Goal: Task Accomplishment & Management: Use online tool/utility

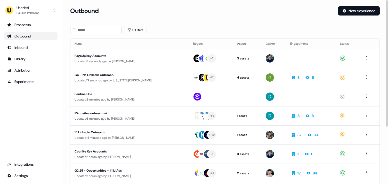
click at [180, 27] on div "0 Filters" at bounding box center [225, 30] width 310 height 8
click at [31, 27] on div "Prospects" at bounding box center [30, 24] width 47 height 5
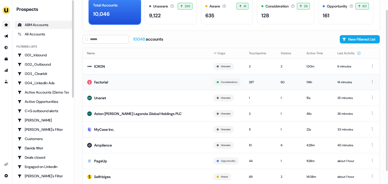
scroll to position [42, 0]
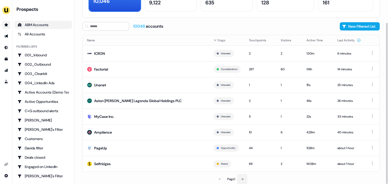
click at [246, 178] on button at bounding box center [242, 179] width 10 height 10
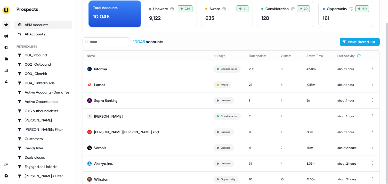
scroll to position [42, 0]
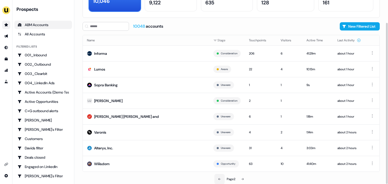
click at [220, 180] on icon at bounding box center [219, 178] width 3 height 3
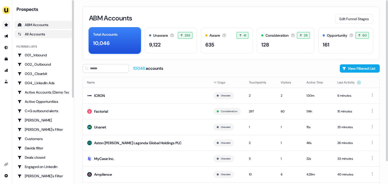
click at [41, 32] on div "All Accounts" at bounding box center [43, 34] width 51 height 5
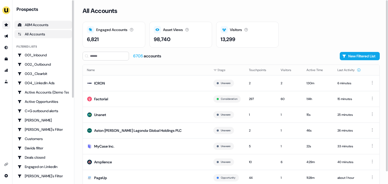
click at [39, 25] on div "ABM Accounts" at bounding box center [43, 24] width 51 height 5
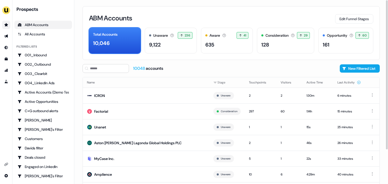
click at [314, 64] on div "ABM Accounts Edit Funnel Stages Total Accounts 10,046 Unaware The default stage…" at bounding box center [231, 92] width 314 height 184
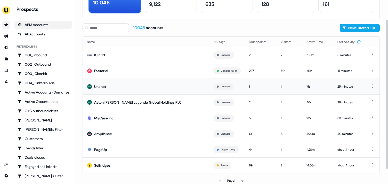
scroll to position [42, 0]
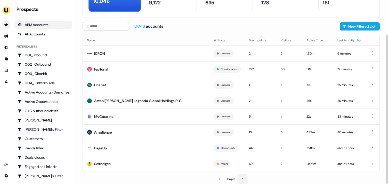
click at [242, 179] on icon at bounding box center [242, 178] width 3 height 3
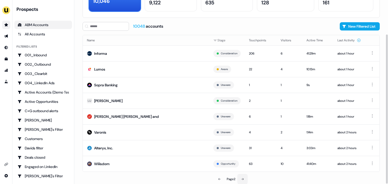
click at [242, 179] on icon at bounding box center [242, 178] width 3 height 3
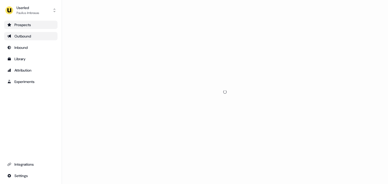
click at [36, 37] on div "Outbound" at bounding box center [30, 36] width 47 height 5
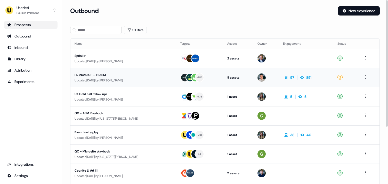
click at [92, 71] on td "H2 2025 ICP - 1:1 ABM Updated [DATE] by [PERSON_NAME]" at bounding box center [124, 77] width 106 height 19
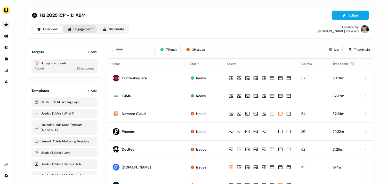
click at [82, 31] on button "Engagement" at bounding box center [80, 29] width 34 height 8
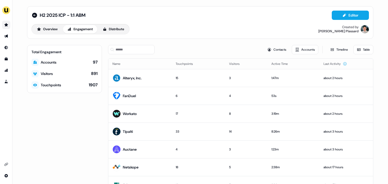
click at [259, 30] on div "Overview Engagement Distribute Created by [PERSON_NAME]" at bounding box center [201, 29] width 338 height 10
click at [276, 50] on button "Contacts" at bounding box center [277, 49] width 26 height 9
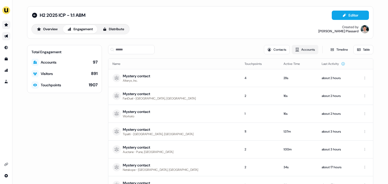
click at [313, 50] on button "Accounts" at bounding box center [305, 49] width 27 height 9
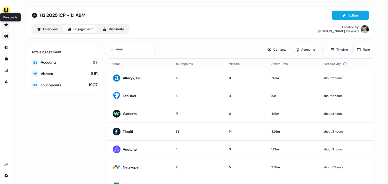
click at [6, 23] on link "Prospects Prospects" at bounding box center [6, 25] width 8 height 8
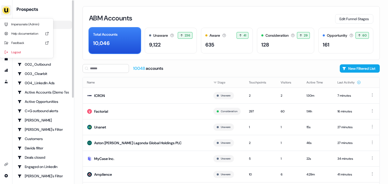
click at [8, 12] on img "side nav menu" at bounding box center [6, 10] width 8 height 8
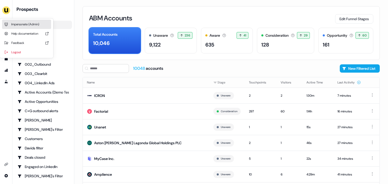
click at [21, 23] on div "Impersonate (Admin)" at bounding box center [26, 24] width 49 height 9
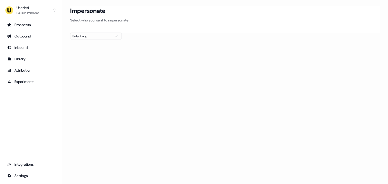
click at [93, 38] on div "Select org" at bounding box center [92, 36] width 39 height 5
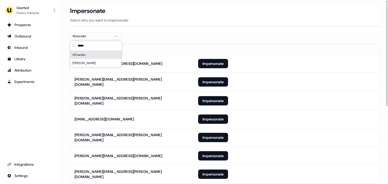
scroll to position [135, 0]
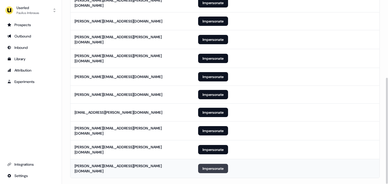
type input "*****"
click at [216, 164] on button "Impersonate" at bounding box center [213, 168] width 30 height 9
